Goal: Transaction & Acquisition: Purchase product/service

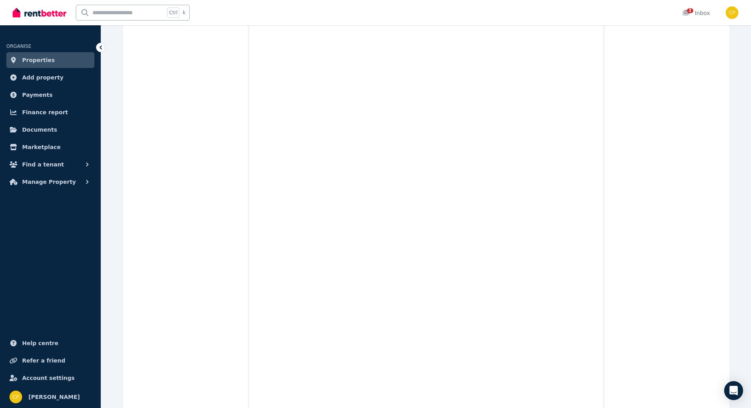
scroll to position [1913, 0]
click at [692, 9] on span "3" at bounding box center [690, 10] width 6 height 5
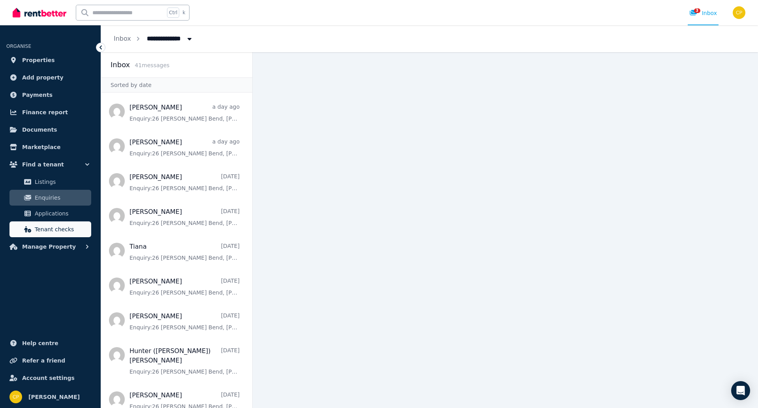
click at [65, 230] on span "Tenant checks" at bounding box center [61, 228] width 53 height 9
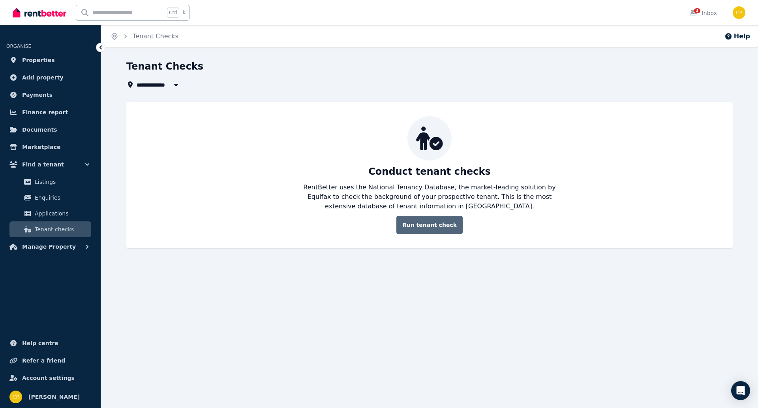
click at [417, 228] on link "Run tenant check" at bounding box center [430, 225] width 66 height 18
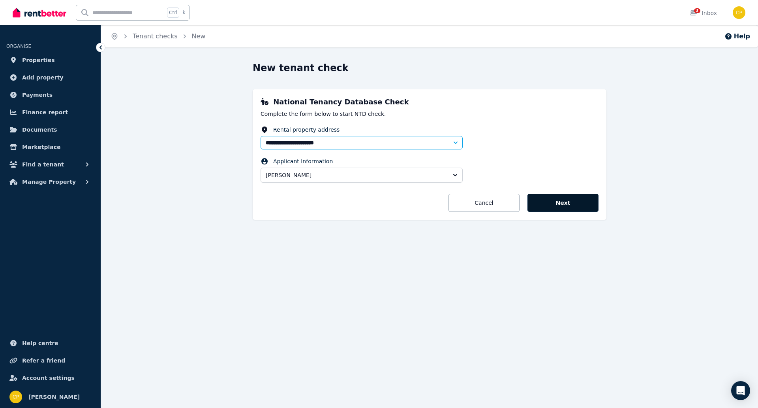
click at [561, 201] on button "Next" at bounding box center [563, 203] width 71 height 18
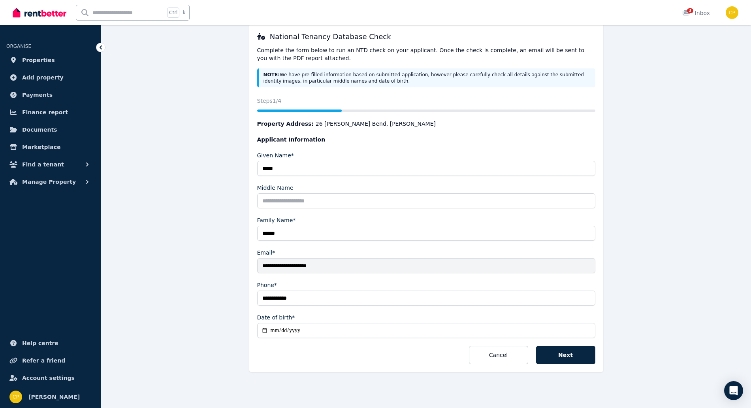
scroll to position [66, 0]
click at [580, 359] on button "Next" at bounding box center [565, 354] width 59 height 18
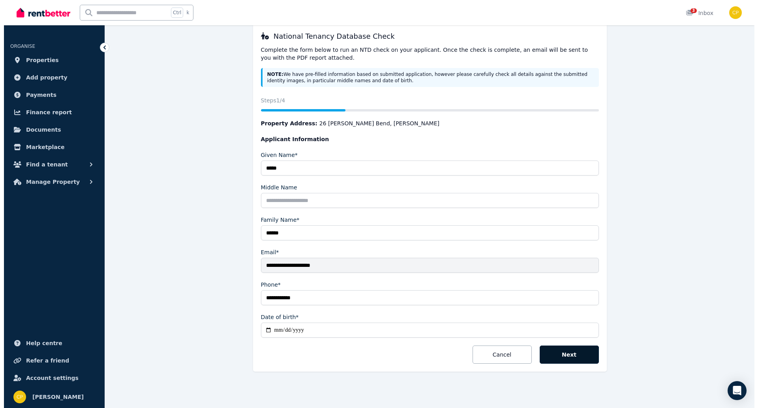
scroll to position [0, 0]
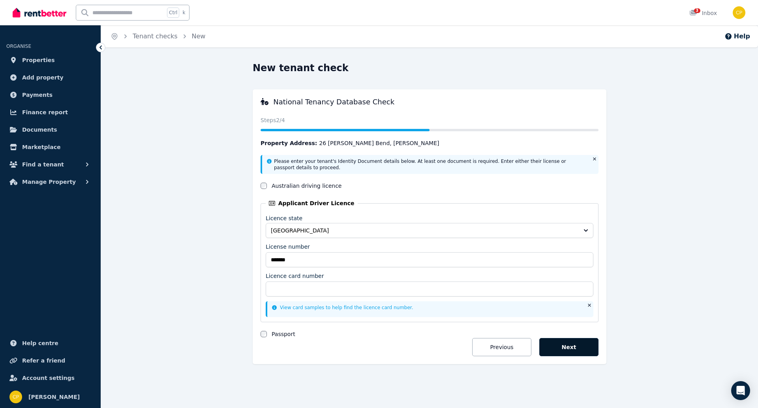
click at [565, 344] on button "Next" at bounding box center [568, 347] width 59 height 18
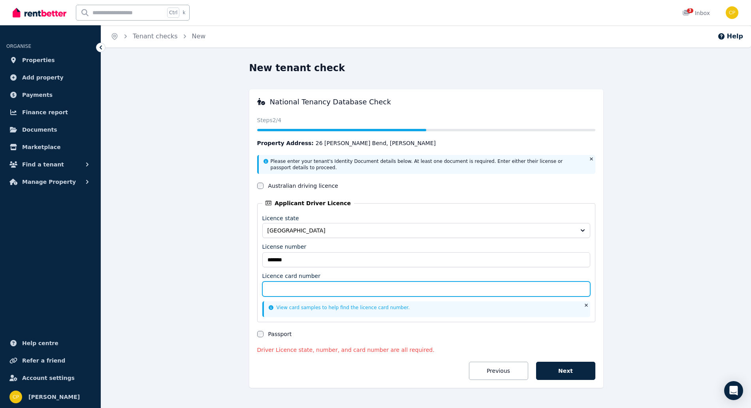
click at [283, 288] on input "Licence card number" at bounding box center [426, 288] width 328 height 15
click at [322, 291] on input "Licence card number" at bounding box center [426, 288] width 328 height 15
type input "**********"
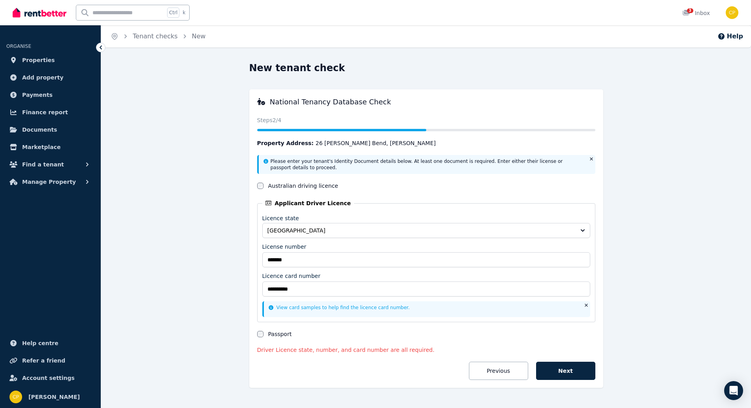
click at [577, 368] on button "Next" at bounding box center [565, 370] width 59 height 18
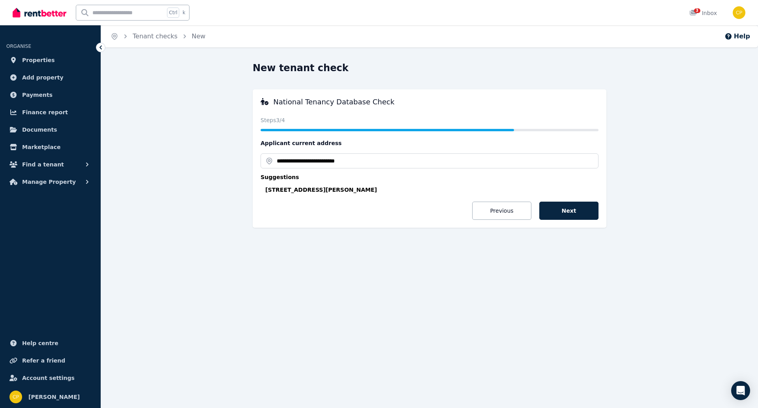
click at [338, 187] on div "[STREET_ADDRESS][PERSON_NAME]" at bounding box center [431, 190] width 333 height 8
type input "**********"
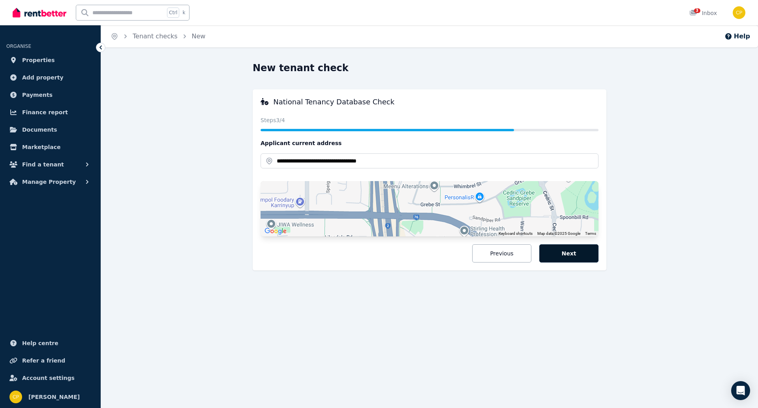
click at [589, 251] on button "Next" at bounding box center [568, 253] width 59 height 18
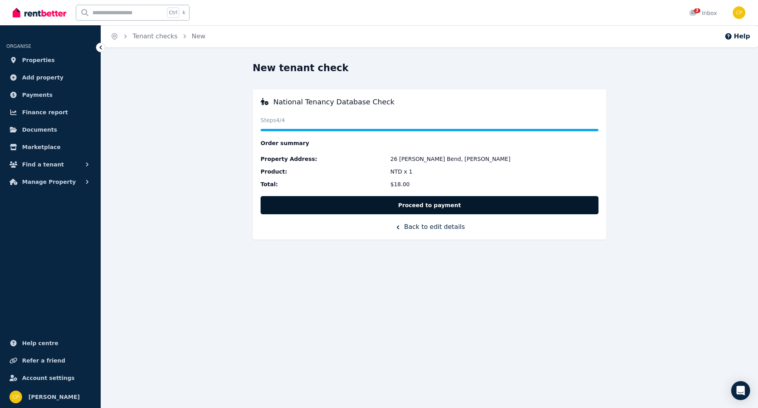
click at [442, 201] on button "Proceed to payment" at bounding box center [430, 205] width 338 height 18
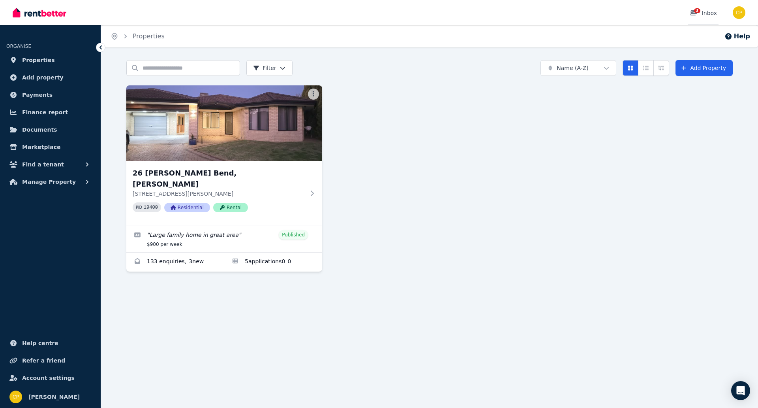
click at [708, 15] on div "3 Inbox" at bounding box center [704, 13] width 28 height 8
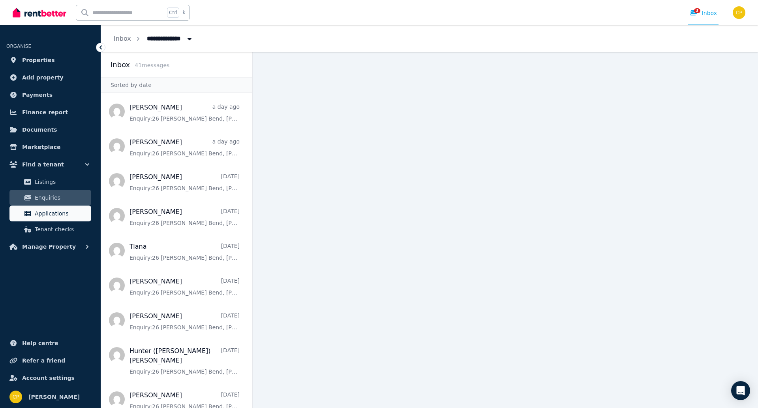
click at [62, 211] on span "Applications" at bounding box center [61, 213] width 53 height 9
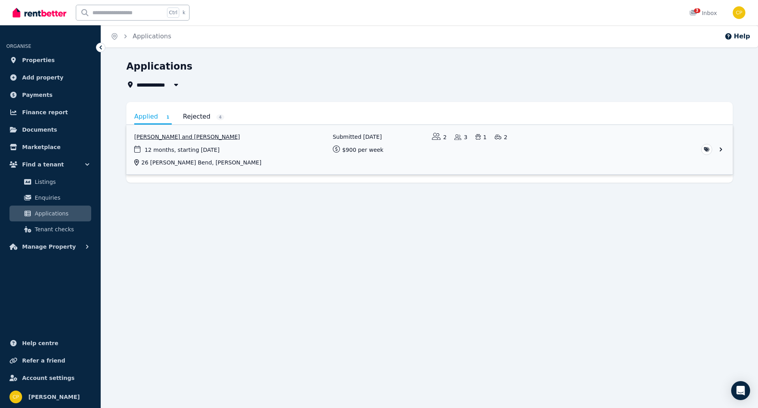
click at [191, 135] on link "View application: Laura Cooper and Ross Cooper" at bounding box center [429, 149] width 607 height 49
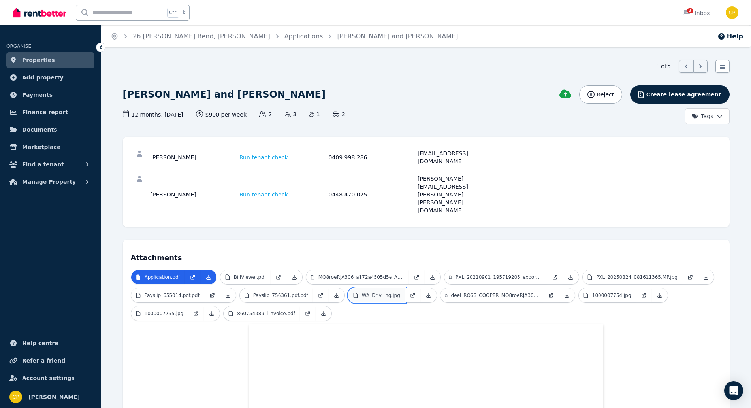
click at [374, 292] on p "WA_Drivi_ng.jpg" at bounding box center [381, 295] width 38 height 6
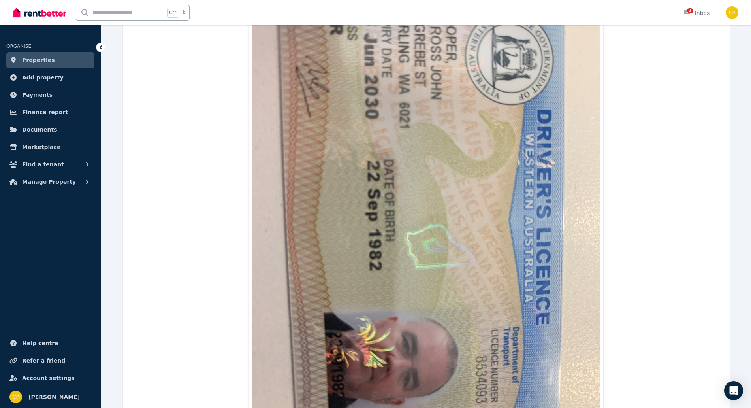
scroll to position [395, 0]
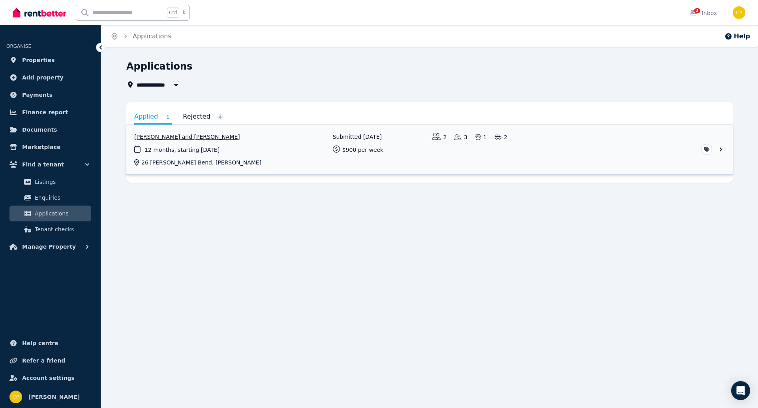
click at [718, 148] on link "View application: Laura Cooper and Ross Cooper" at bounding box center [429, 149] width 607 height 49
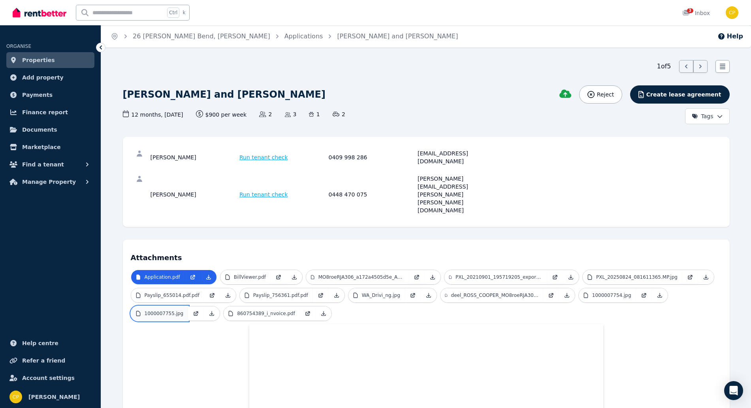
click at [176, 310] on p "1000007755.jpg" at bounding box center [164, 313] width 39 height 6
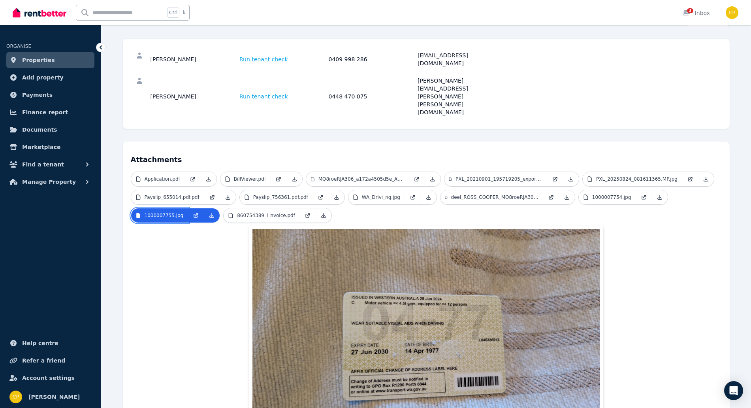
scroll to position [128, 0]
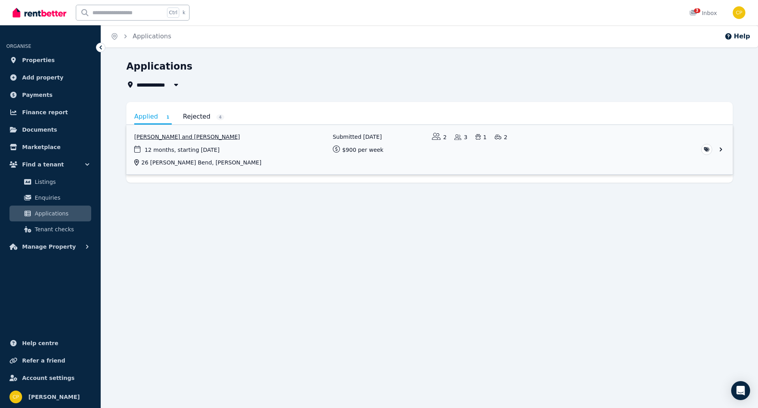
click at [722, 150] on link "View application: Laura Cooper and Ross Cooper" at bounding box center [429, 149] width 607 height 49
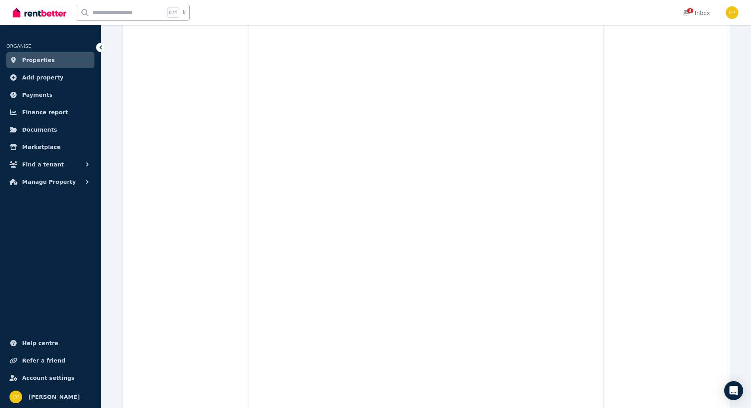
scroll to position [6778, 0]
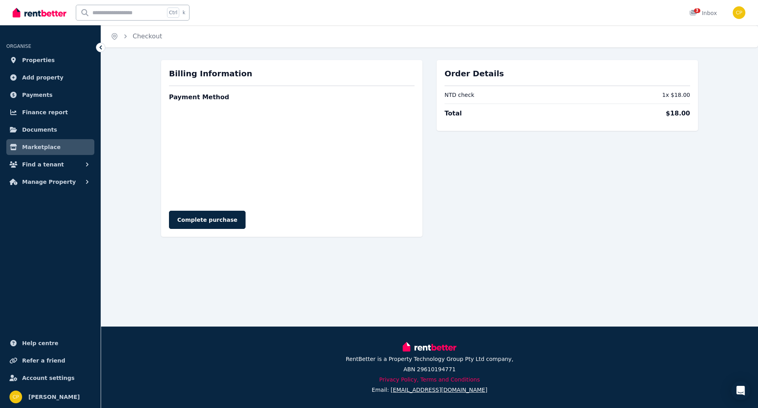
click at [101, 46] on icon at bounding box center [101, 47] width 2 height 4
